Goal: Navigation & Orientation: Find specific page/section

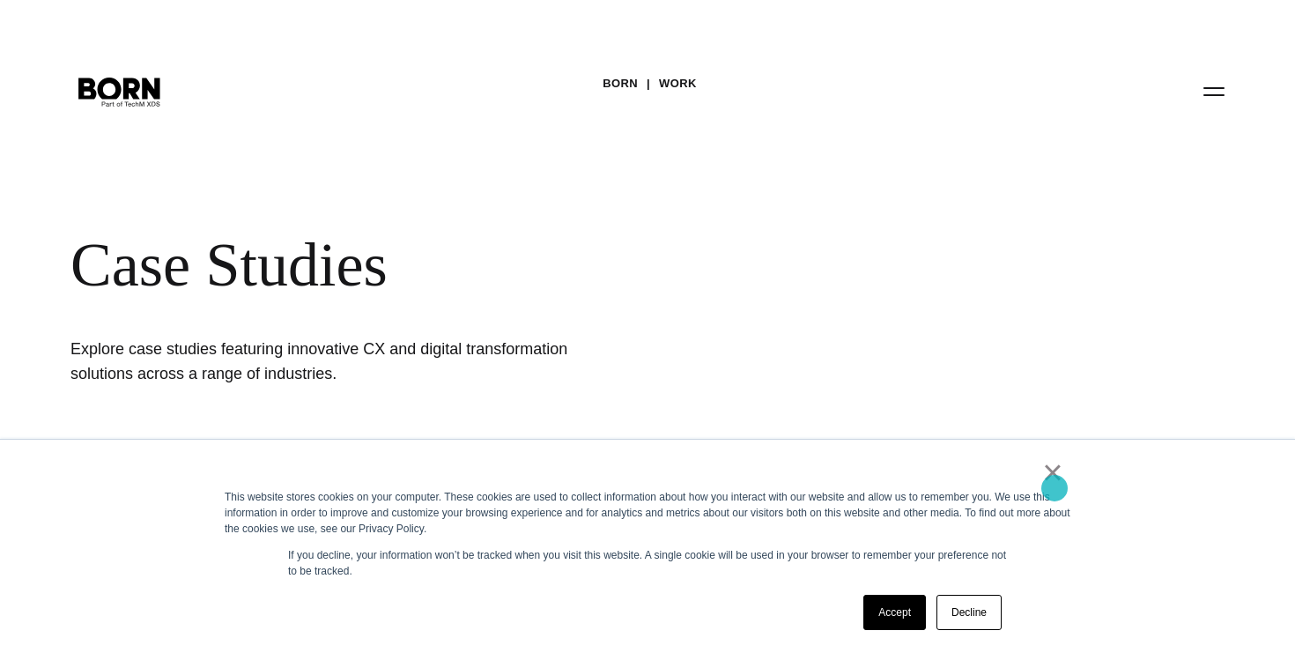
click at [1054, 480] on link "×" at bounding box center [1052, 472] width 21 height 16
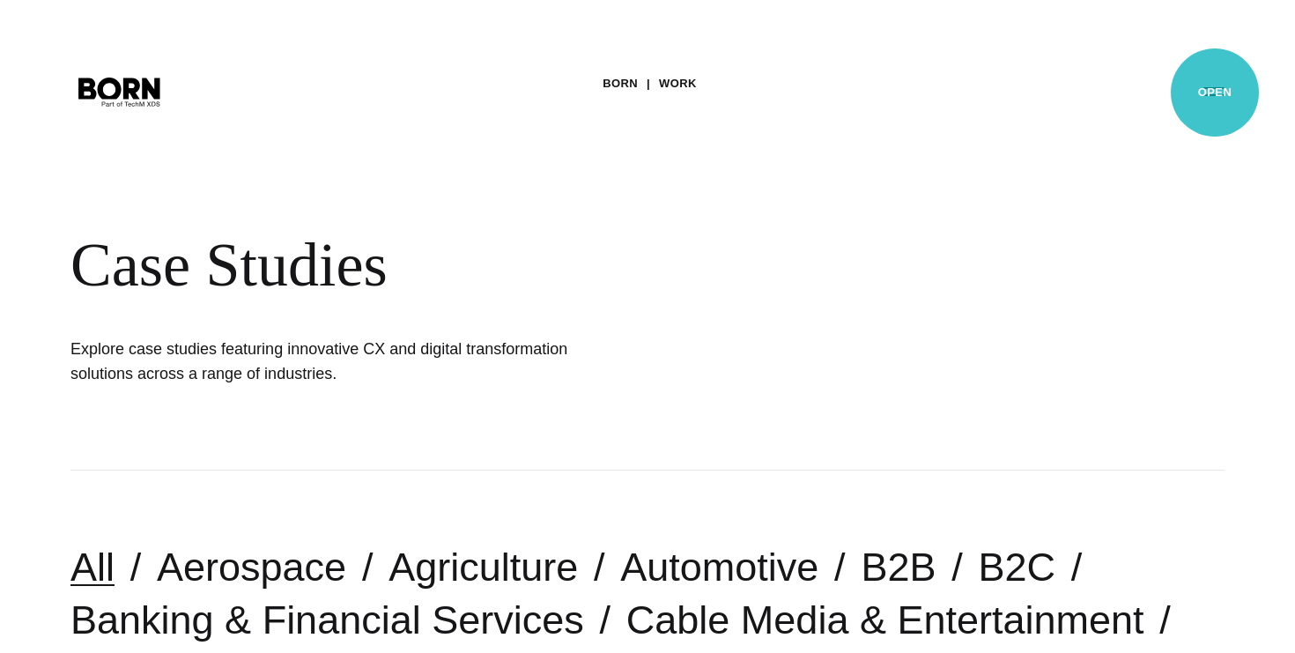
click at [1215, 90] on button "Primary Menu" at bounding box center [1214, 90] width 42 height 37
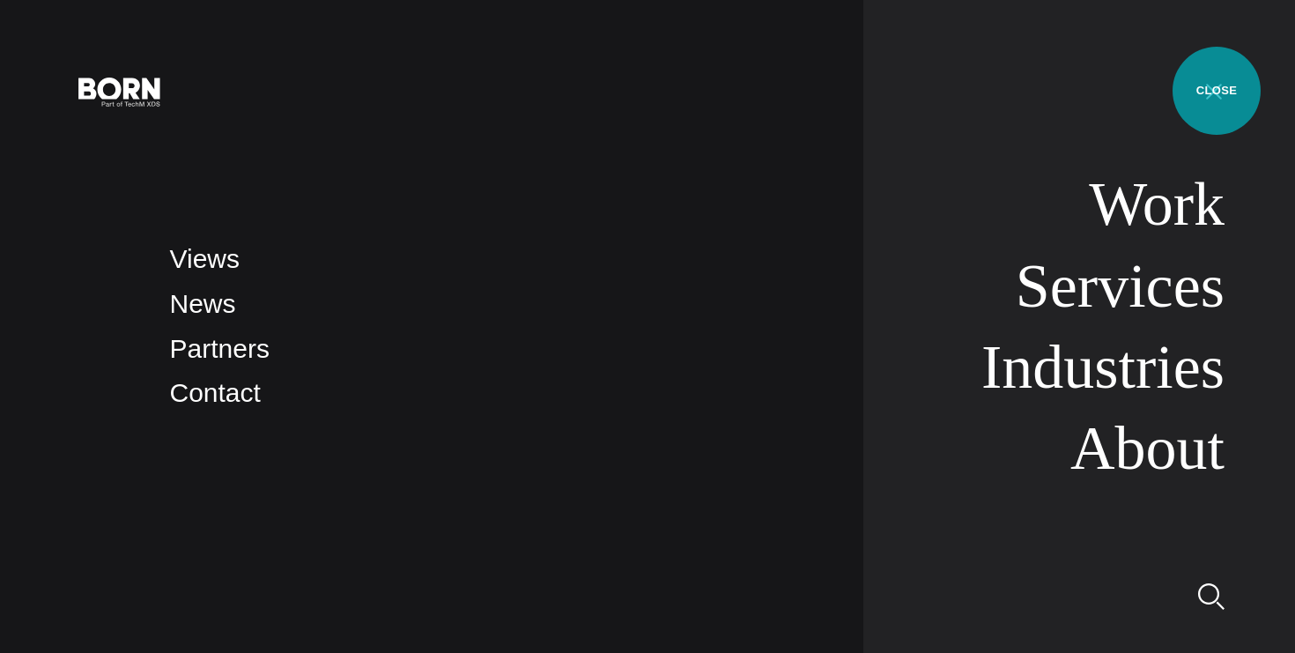
click at [1216, 91] on button "Primary Menu" at bounding box center [1214, 90] width 42 height 37
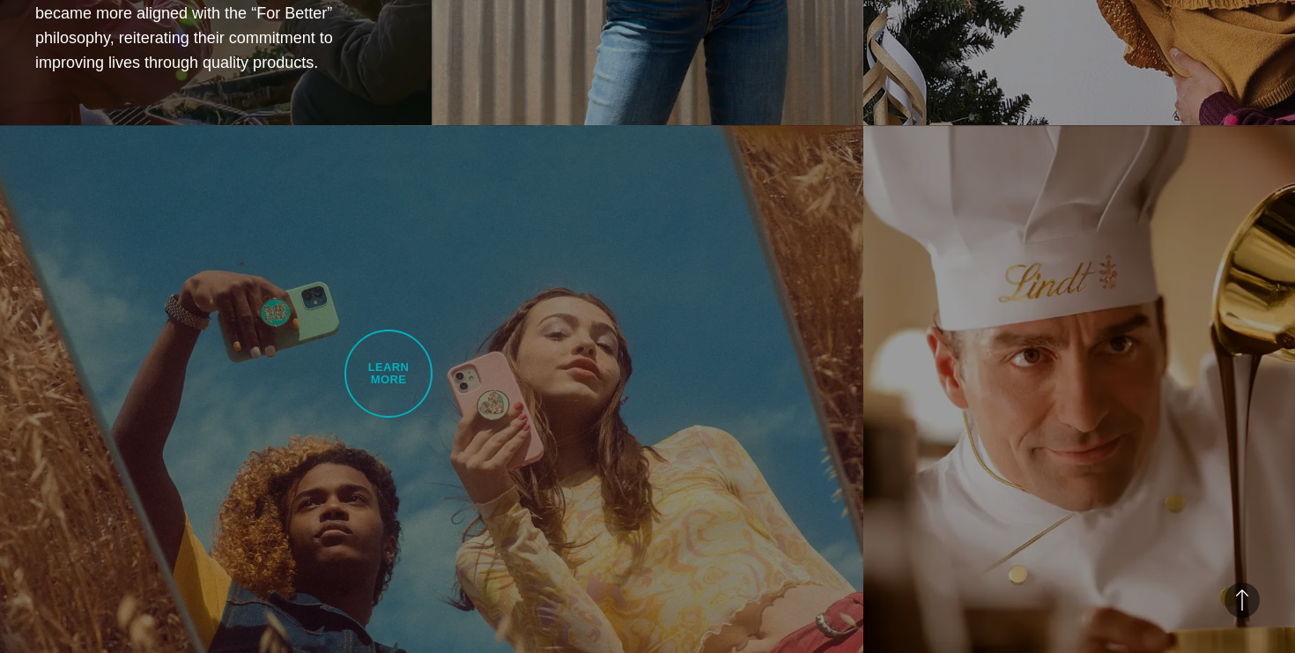
scroll to position [2787, 0]
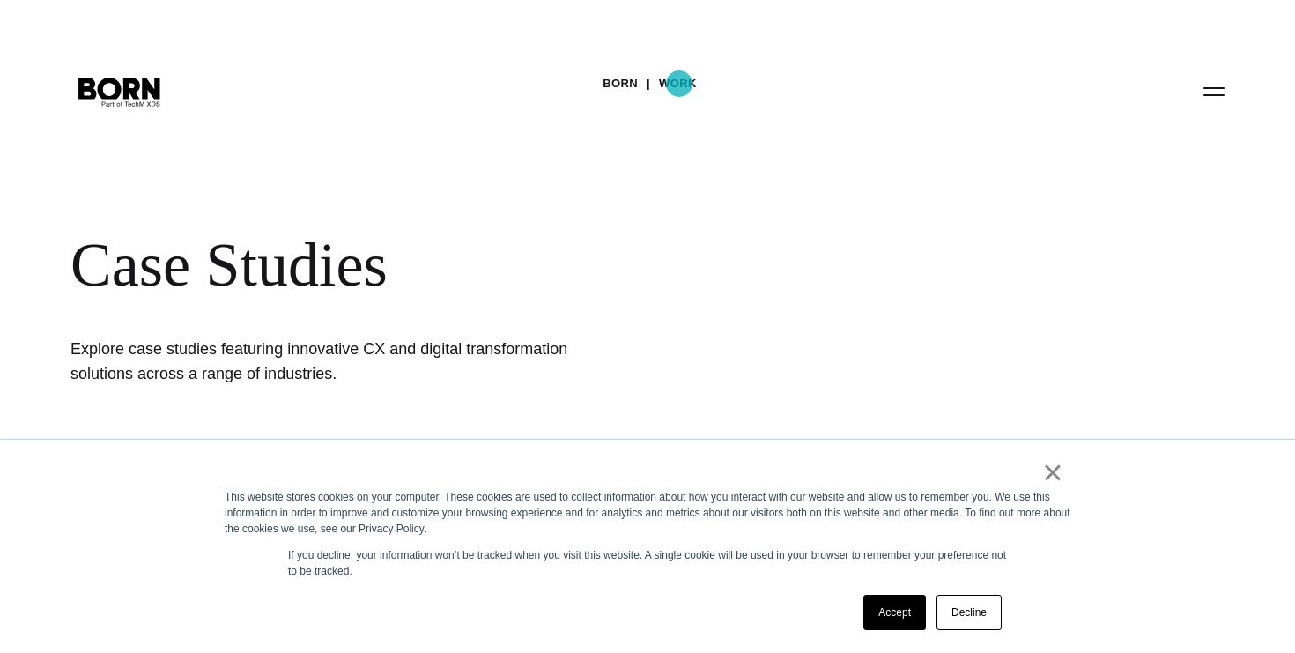
click at [679, 84] on link "Work" at bounding box center [678, 83] width 38 height 26
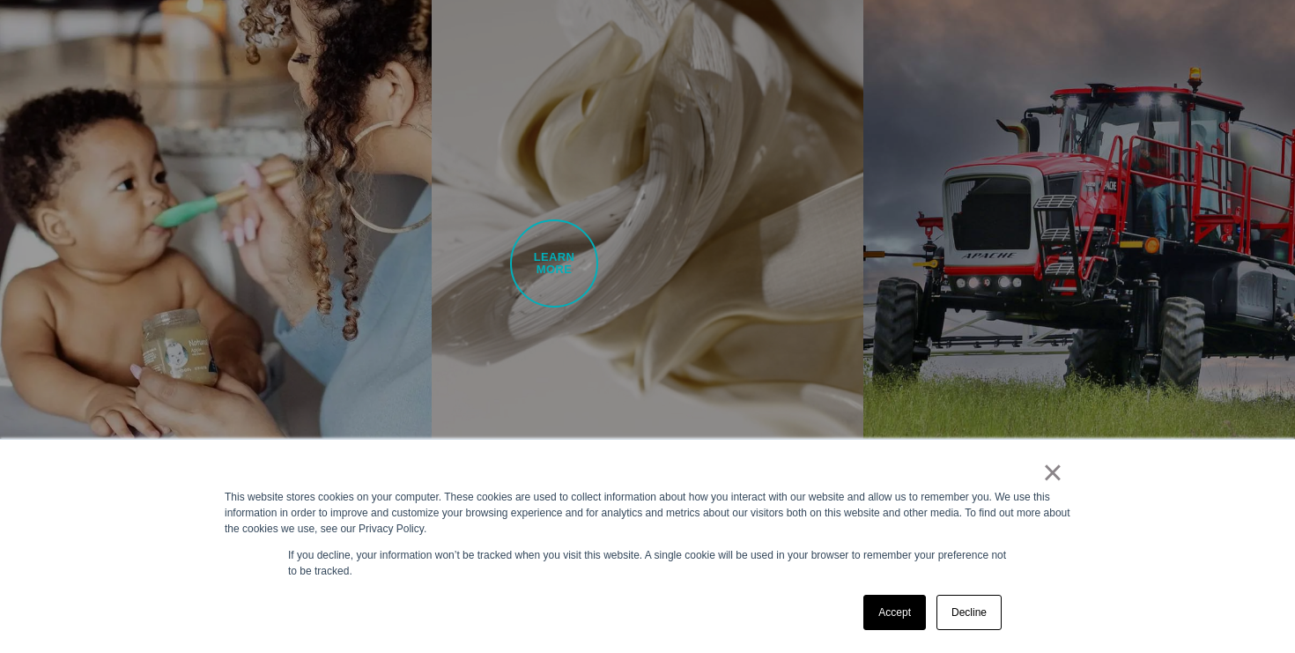
scroll to position [3749, 0]
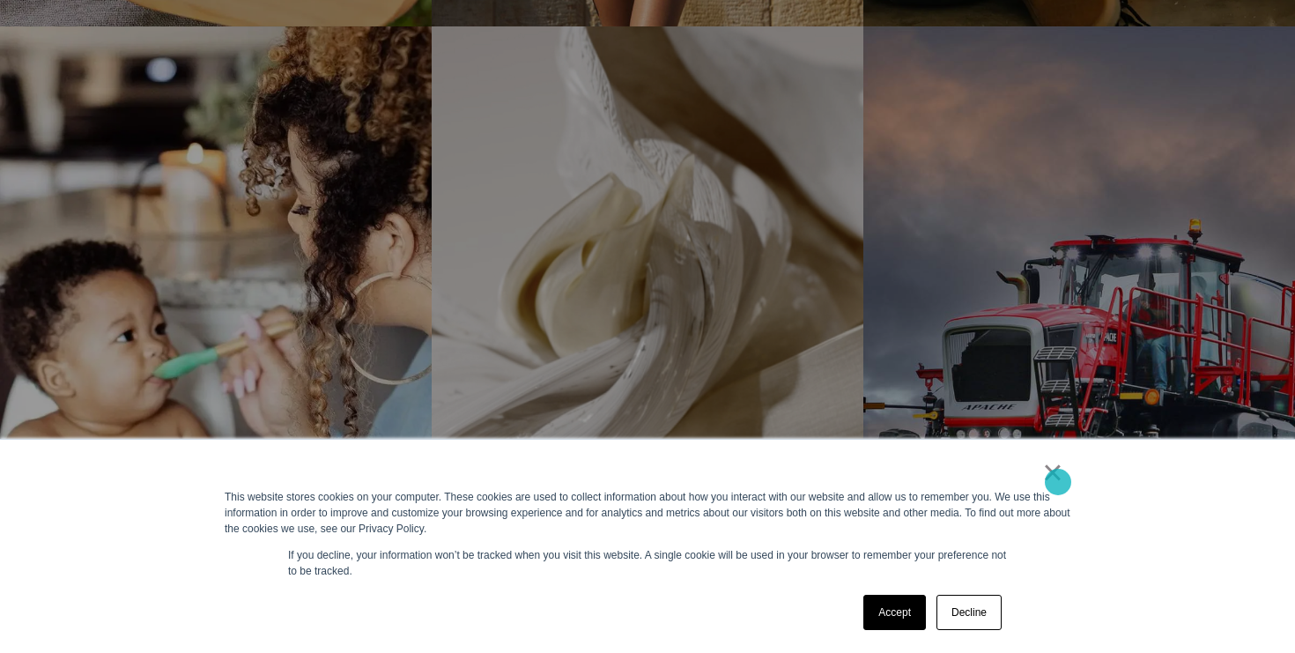
click at [1058, 480] on link "×" at bounding box center [1052, 472] width 21 height 16
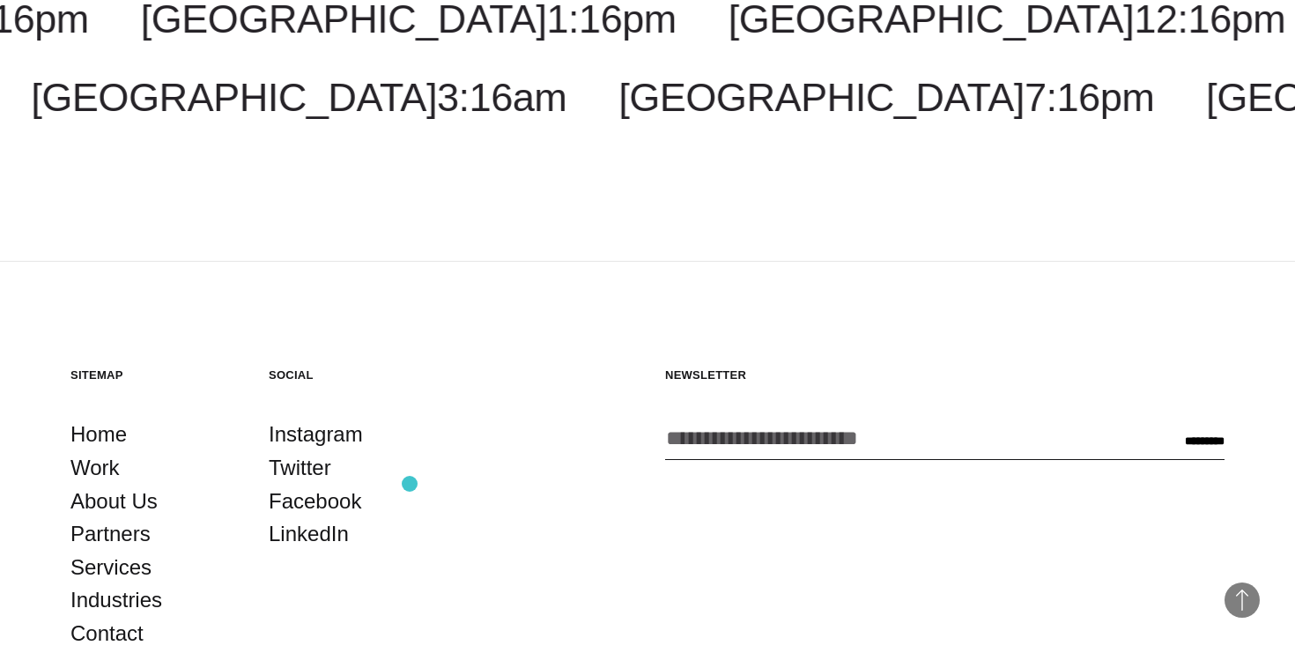
scroll to position [5282, 0]
